Goal: Transaction & Acquisition: Purchase product/service

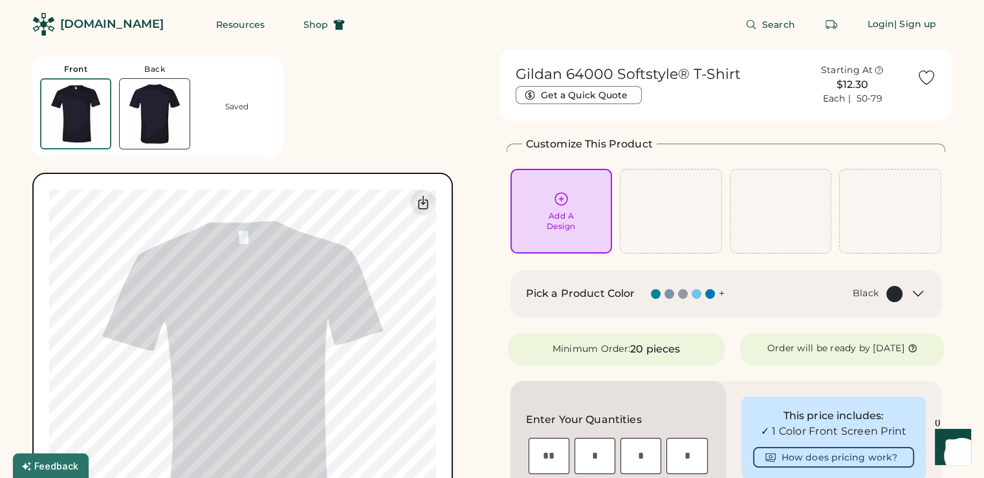
click at [559, 206] on icon at bounding box center [561, 199] width 16 height 16
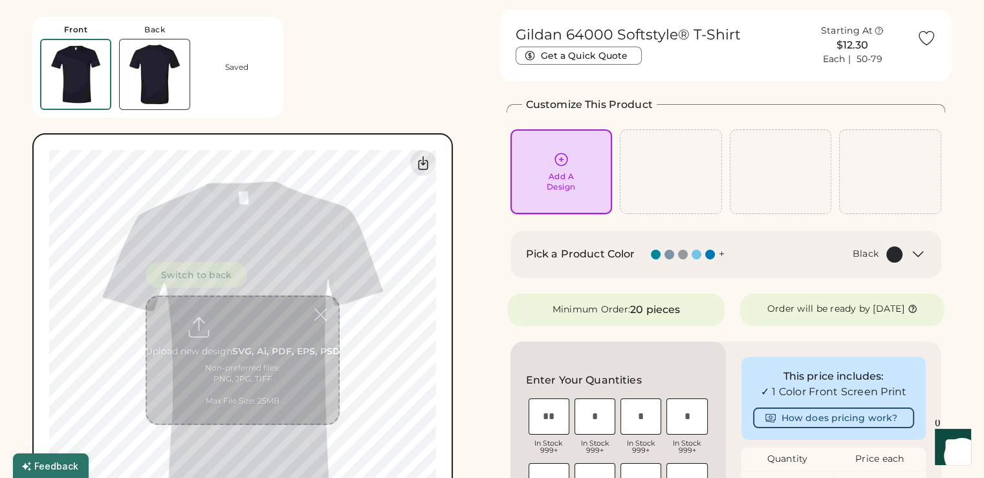
scroll to position [49, 0]
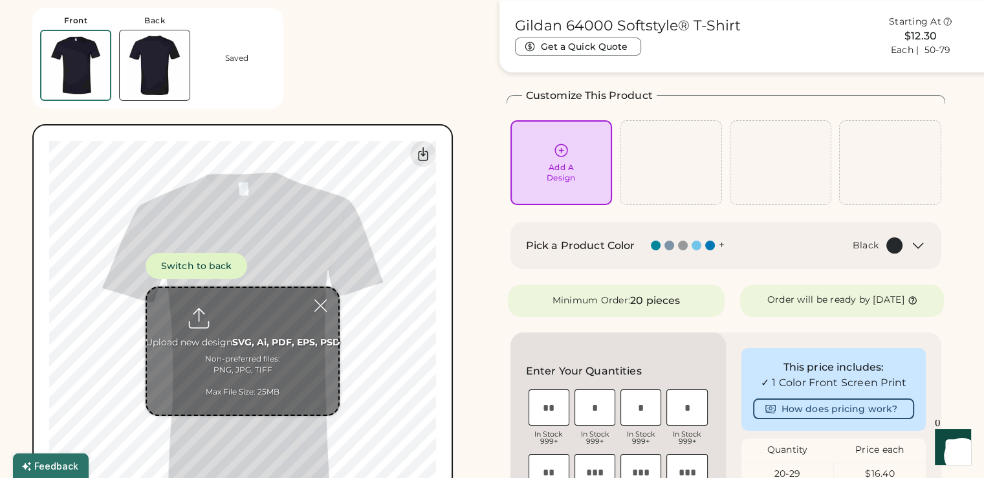
click at [243, 309] on input "file" at bounding box center [243, 351] width 192 height 127
click at [146, 77] on img at bounding box center [155, 65] width 70 height 70
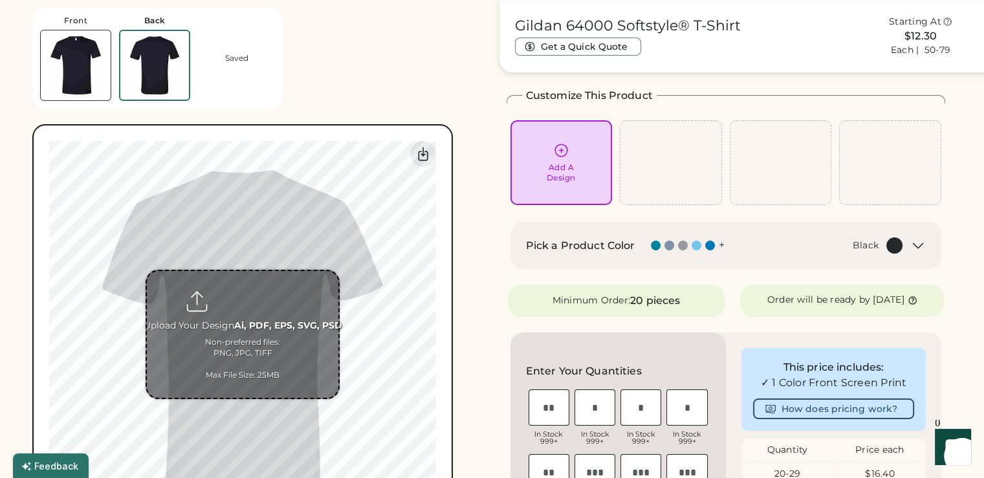
click at [247, 299] on input "file" at bounding box center [243, 334] width 192 height 127
type input "**********"
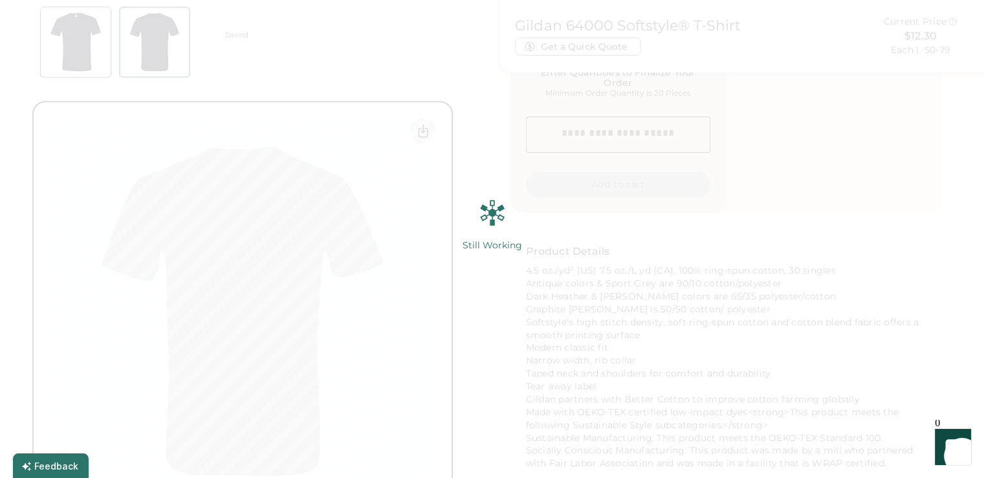
scroll to position [631, 0]
click at [289, 58] on img at bounding box center [492, 239] width 984 height 478
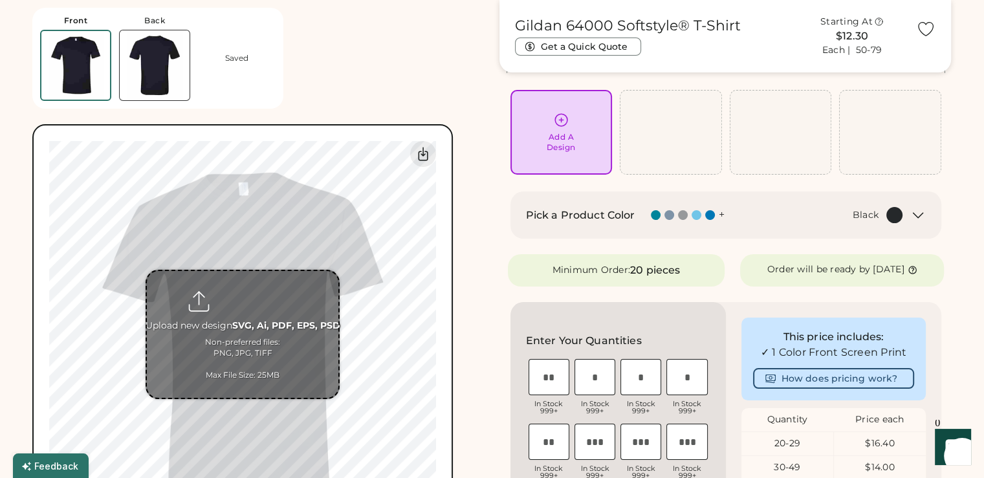
scroll to position [129, 0]
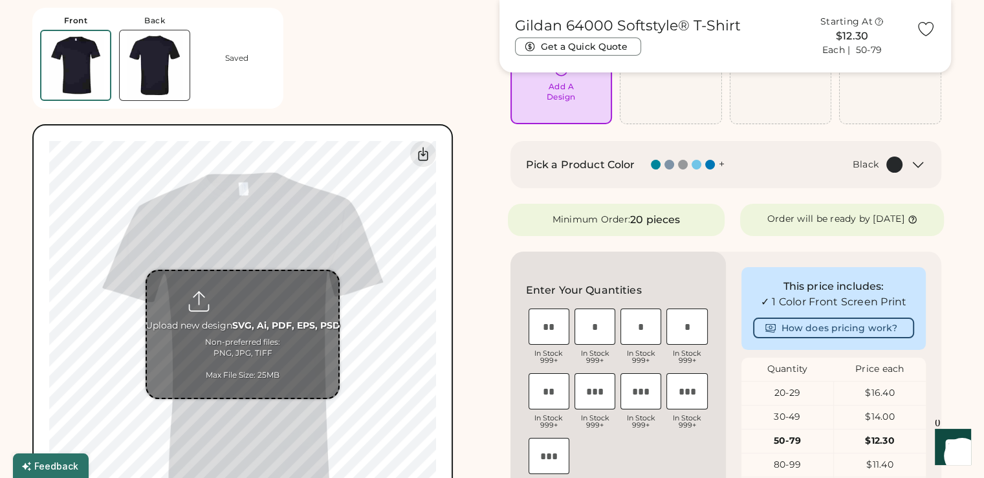
click at [225, 338] on input "file" at bounding box center [243, 334] width 192 height 127
type input "**********"
